Goal: Task Accomplishment & Management: Manage account settings

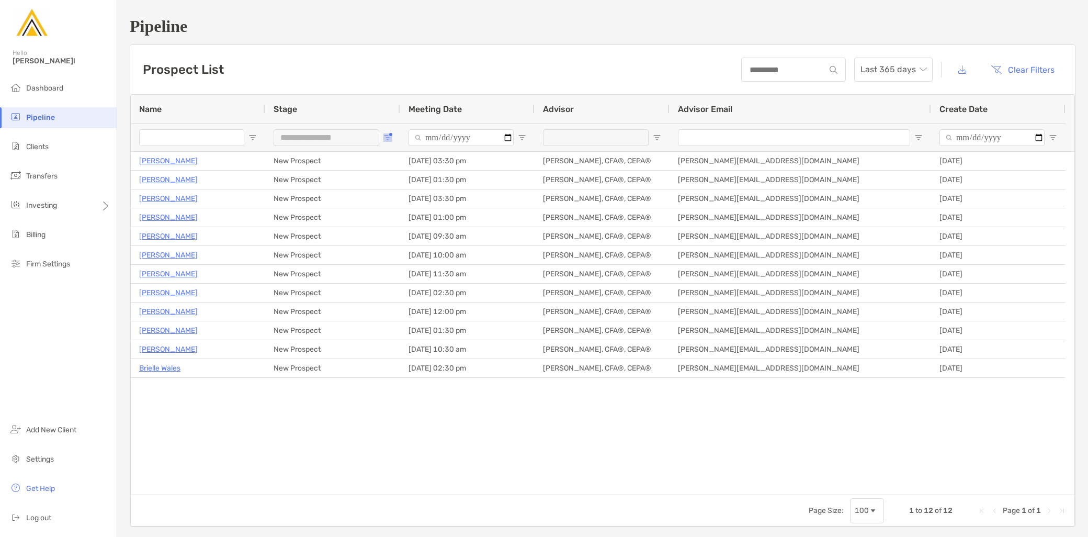
click at [385, 135] on span "Open Filter Menu" at bounding box center [387, 137] width 8 height 8
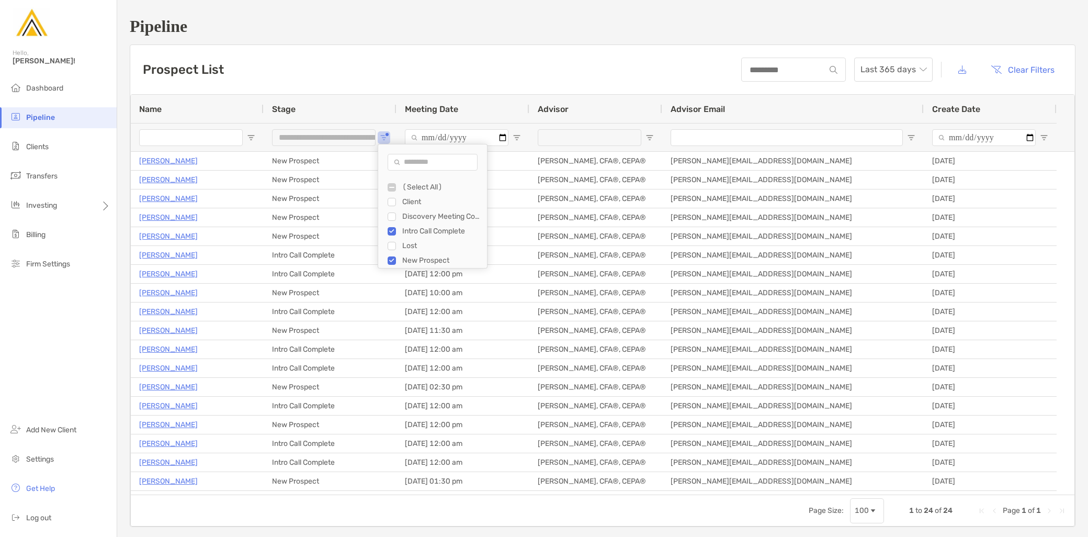
type input "**********"
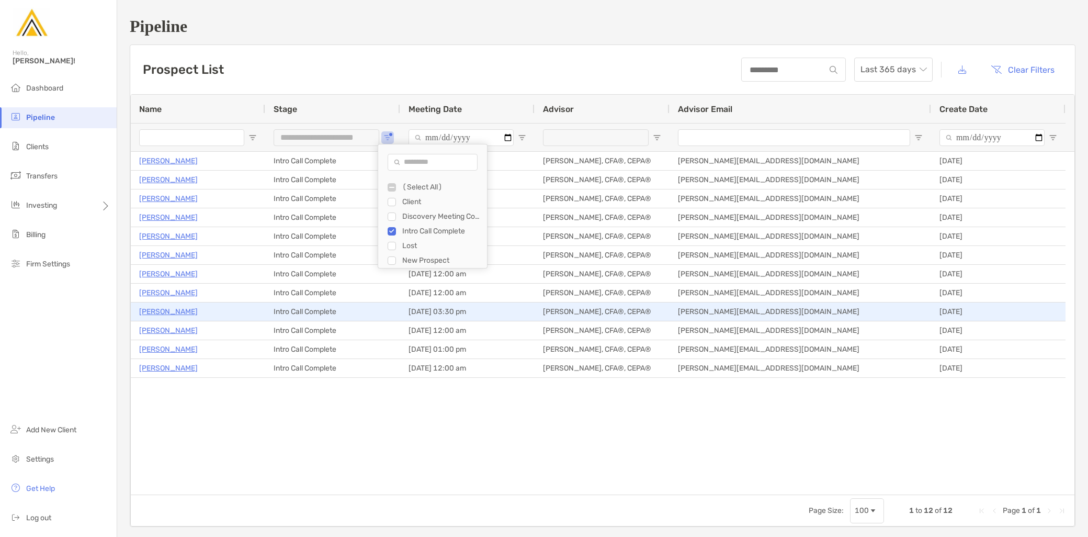
click at [162, 311] on p "Edward Polania" at bounding box center [168, 311] width 59 height 13
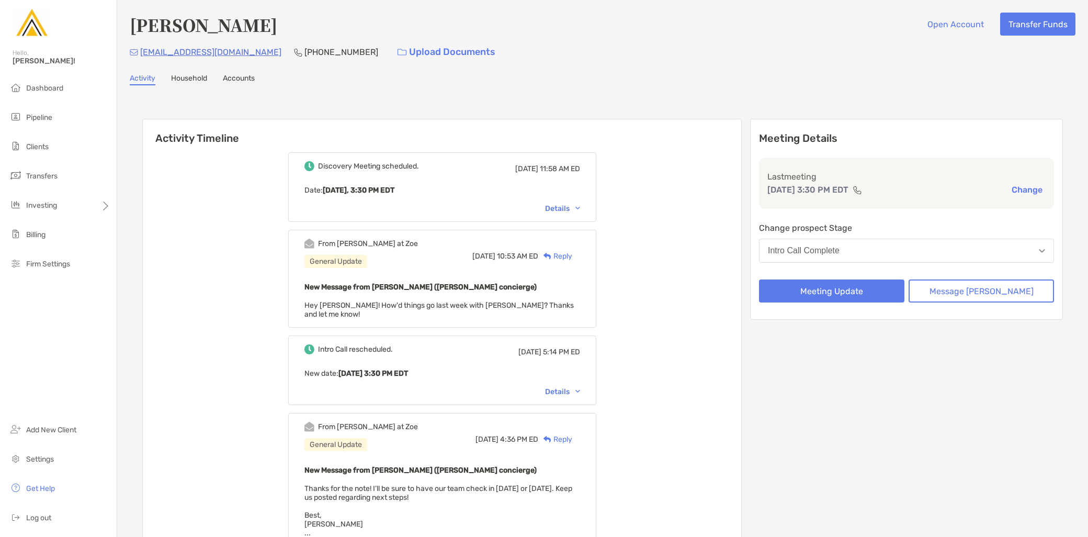
click at [937, 261] on div "Change prospect Stage Intro Call Complete" at bounding box center [906, 243] width 295 height 45
click at [937, 249] on button "Intro Call Complete" at bounding box center [906, 250] width 295 height 24
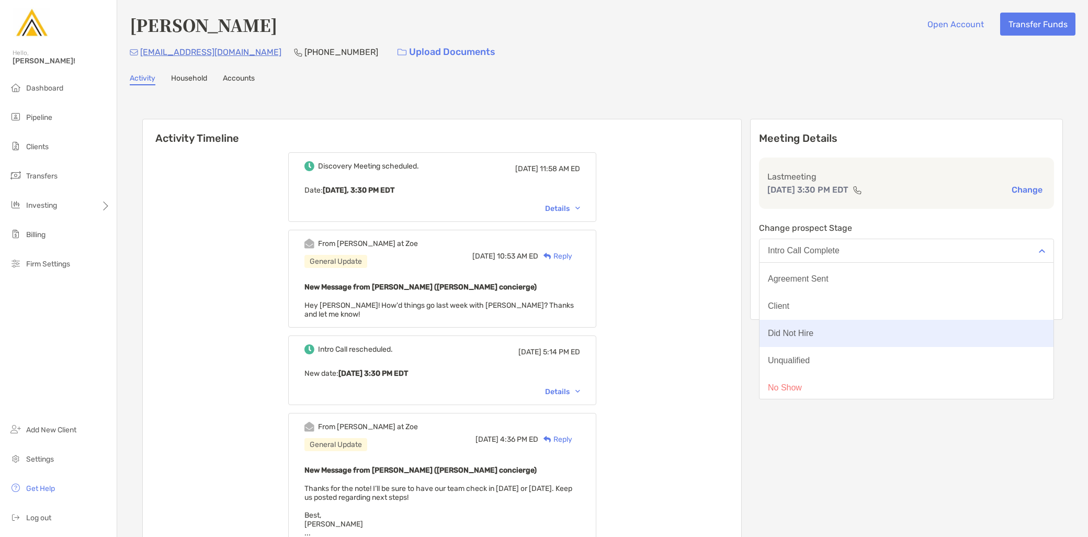
scroll to position [81, 0]
click at [902, 337] on button "Did Not Hire" at bounding box center [906, 330] width 294 height 27
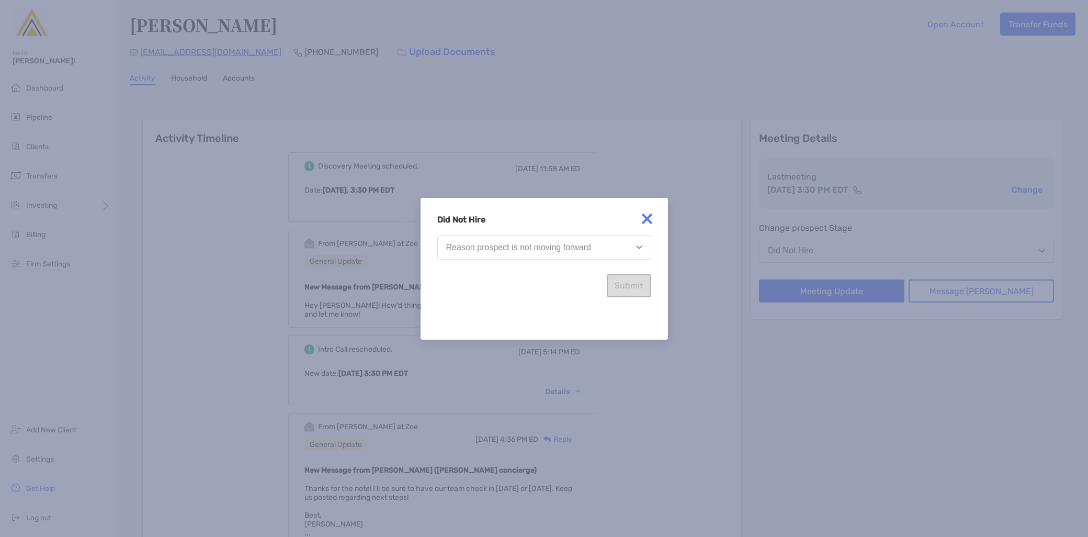
click at [565, 246] on div "Reason prospect is not moving forward" at bounding box center [518, 247] width 145 height 9
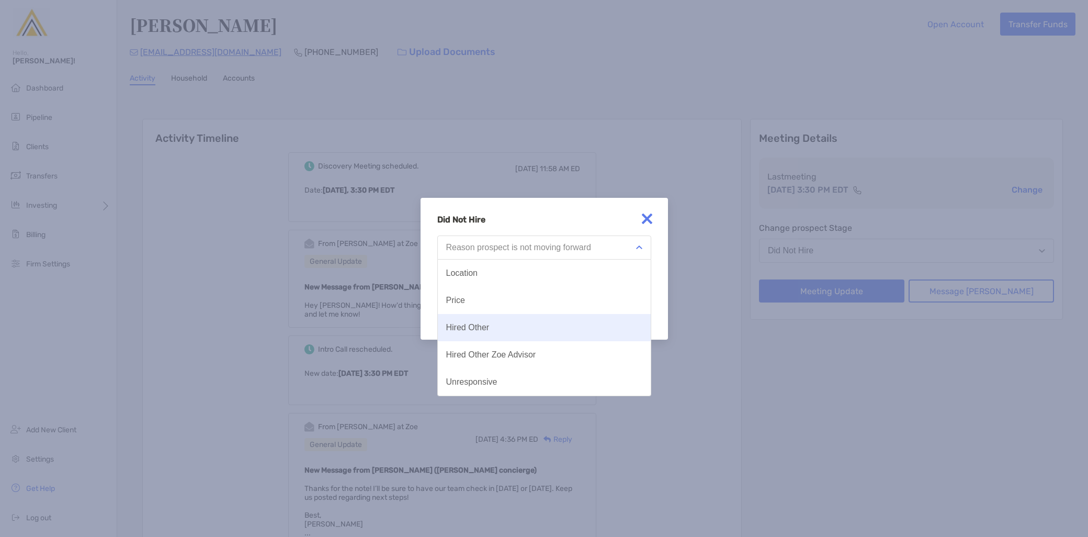
click at [561, 326] on button "Hired Other" at bounding box center [544, 327] width 213 height 27
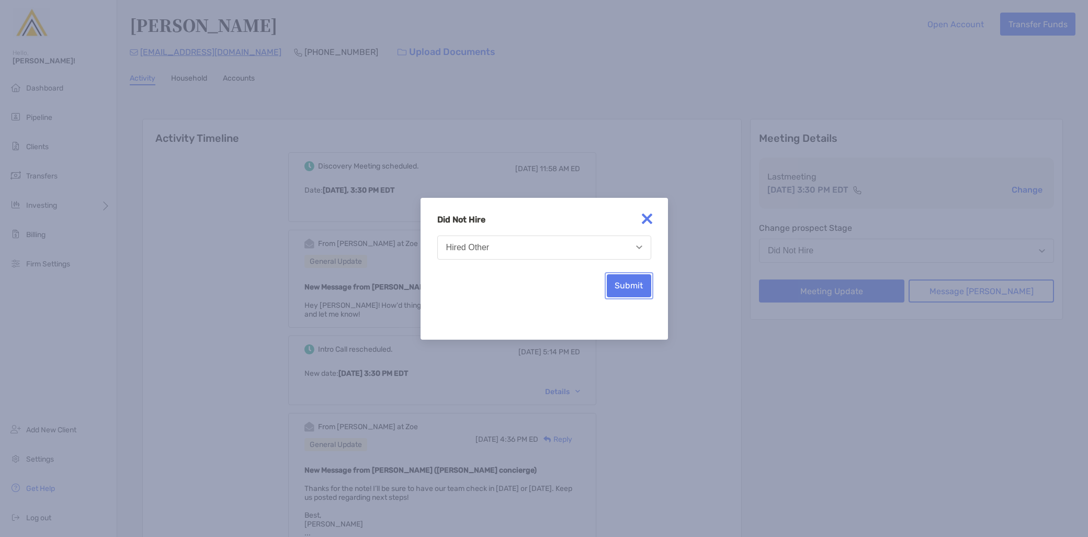
click at [637, 288] on button "Submit" at bounding box center [629, 285] width 44 height 23
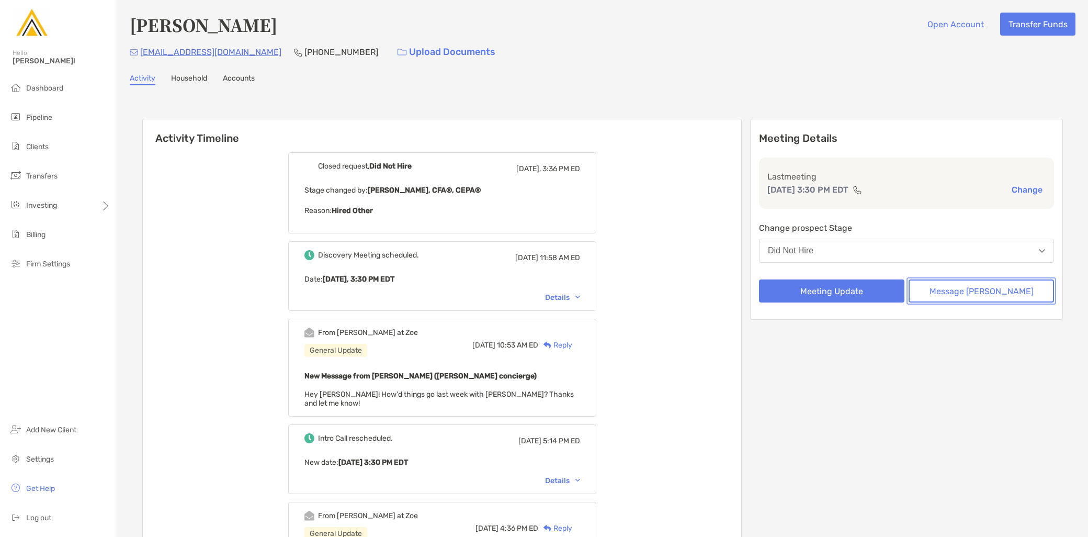
click at [994, 298] on button "Message [PERSON_NAME]" at bounding box center [980, 290] width 145 height 23
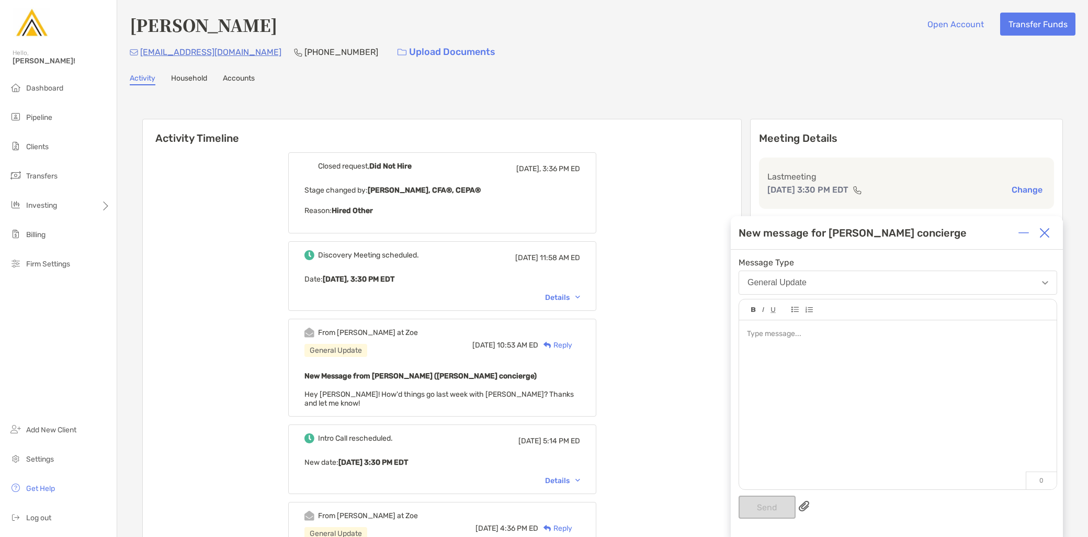
click at [896, 368] on div at bounding box center [897, 399] width 317 height 158
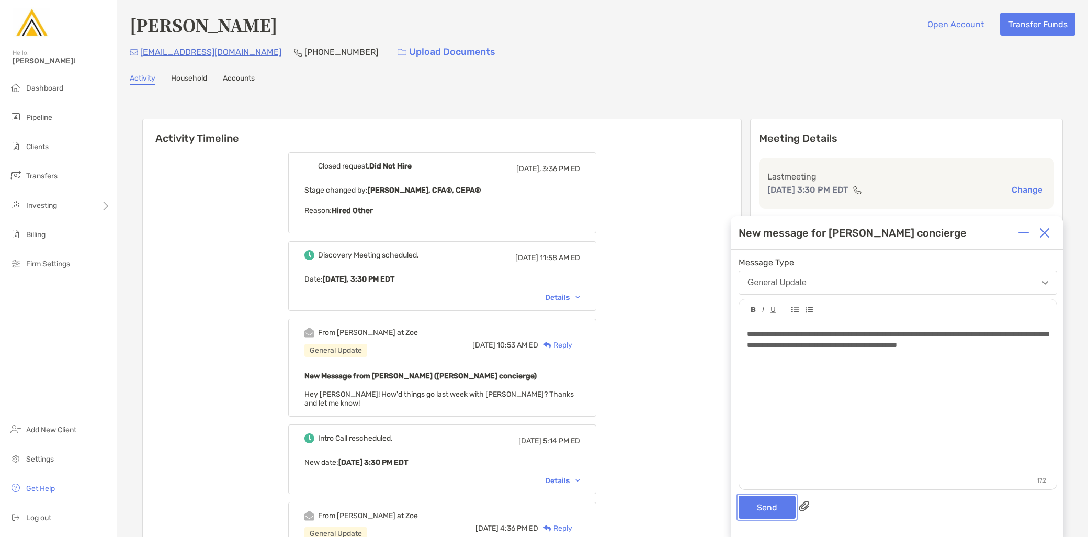
click at [778, 506] on button "Send" at bounding box center [766, 506] width 57 height 23
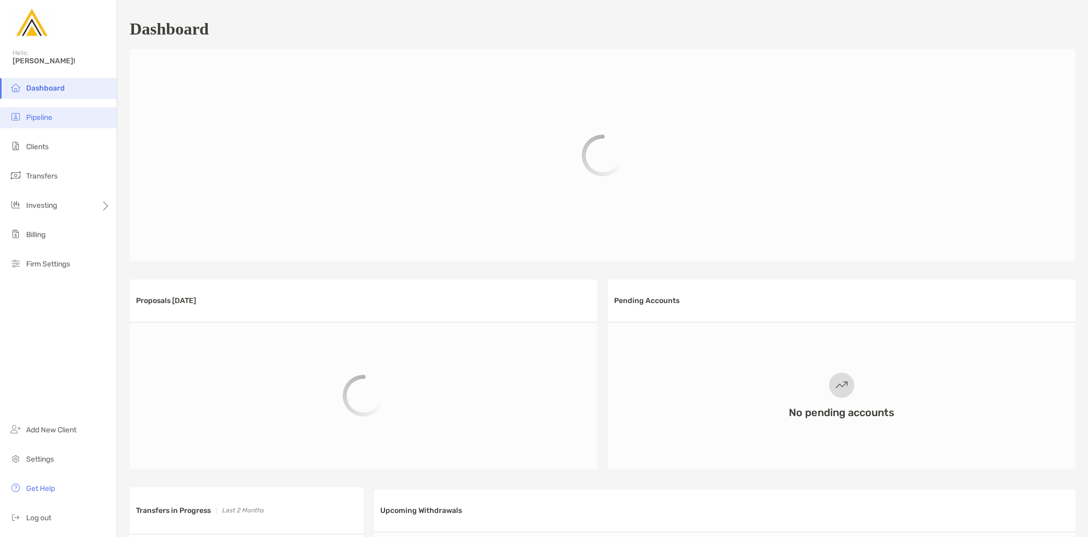
click at [60, 116] on li "Pipeline" at bounding box center [58, 117] width 117 height 21
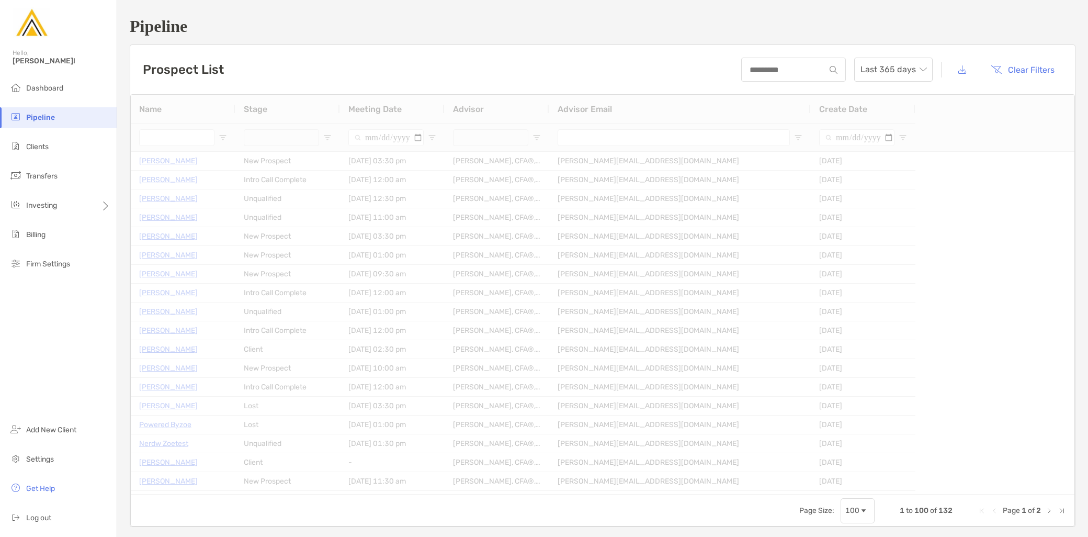
type input "**********"
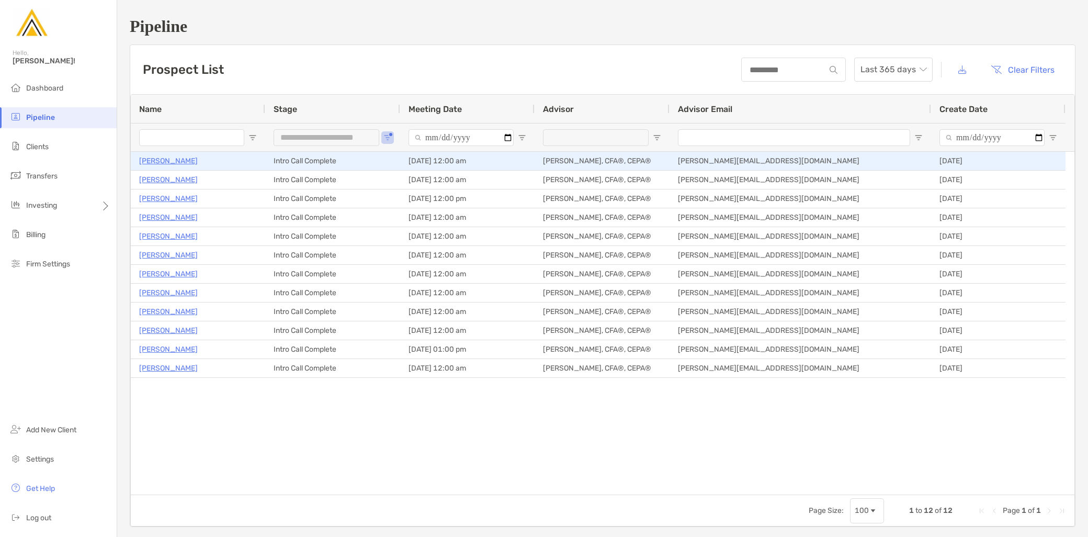
click at [175, 161] on p "[PERSON_NAME]" at bounding box center [168, 160] width 59 height 13
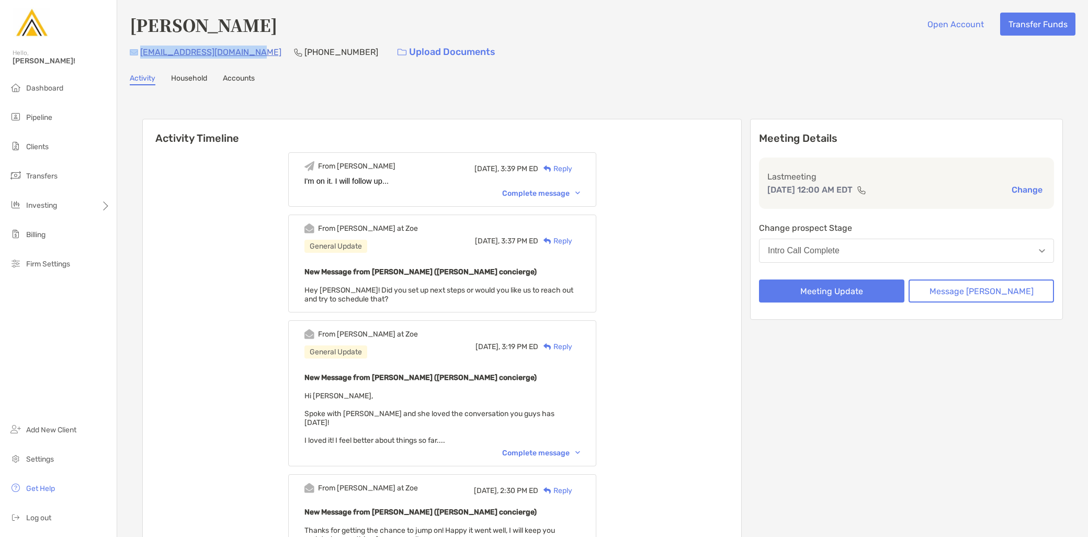
drag, startPoint x: 252, startPoint y: 50, endPoint x: 136, endPoint y: 51, distance: 115.6
click at [136, 51] on div "[EMAIL_ADDRESS][DOMAIN_NAME] [PHONE_NUMBER] Upload Documents" at bounding box center [603, 52] width 946 height 22
copy div "[EMAIL_ADDRESS][DOMAIN_NAME]"
